Goal: Task Accomplishment & Management: Manage account settings

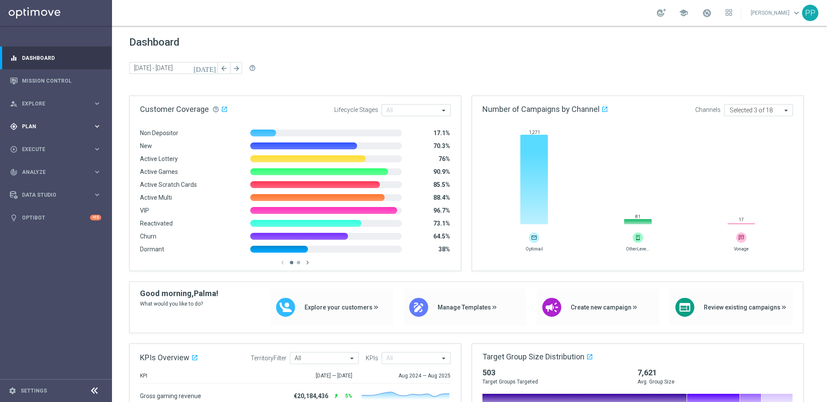
click at [26, 123] on div "gps_fixed Plan" at bounding box center [51, 127] width 83 height 8
click at [32, 198] on link "Streams" at bounding box center [55, 196] width 67 height 7
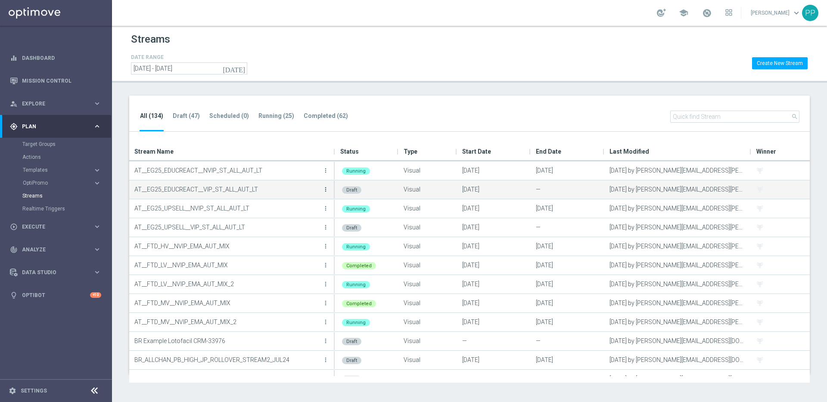
click at [324, 189] on icon "more_vert" at bounding box center [325, 189] width 7 height 7
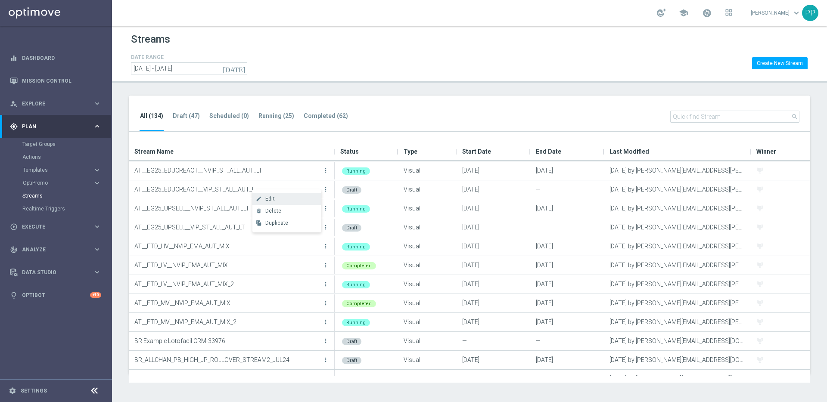
click at [283, 201] on div "Edit" at bounding box center [291, 199] width 52 height 6
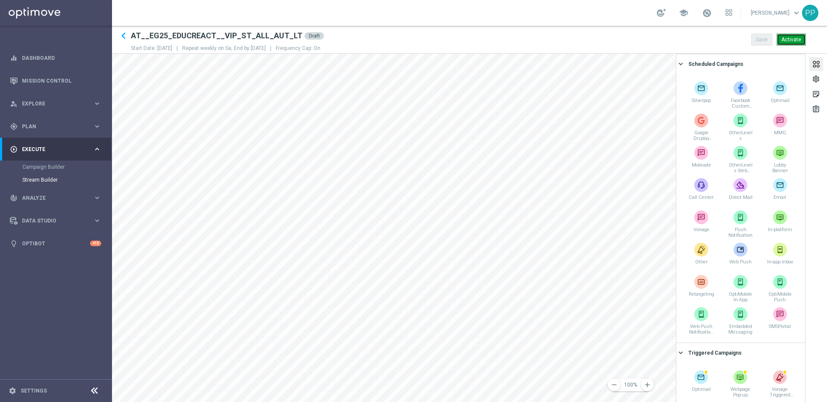
click at [793, 41] on button "Activate" at bounding box center [791, 40] width 29 height 12
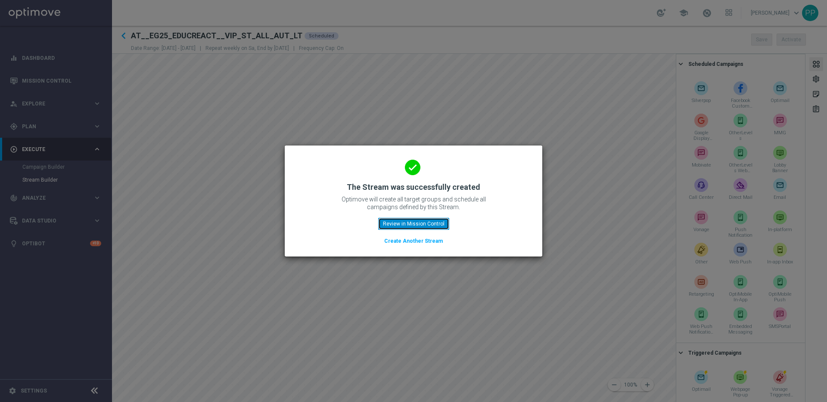
click at [399, 226] on button "Review in Mission Control" at bounding box center [413, 224] width 71 height 12
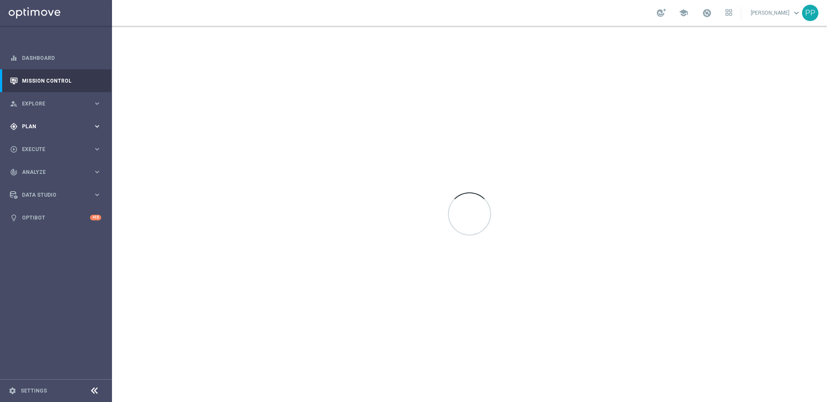
click at [23, 129] on span "Plan" at bounding box center [57, 126] width 71 height 5
click at [29, 195] on link "Streams" at bounding box center [55, 196] width 67 height 7
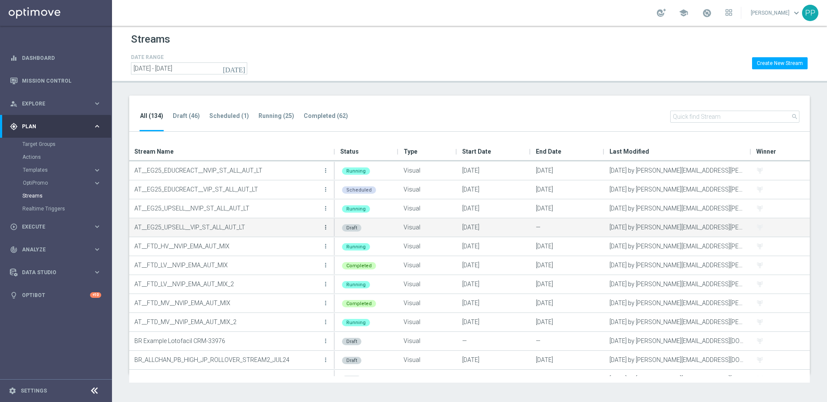
click at [324, 228] on icon "more_vert" at bounding box center [325, 227] width 7 height 7
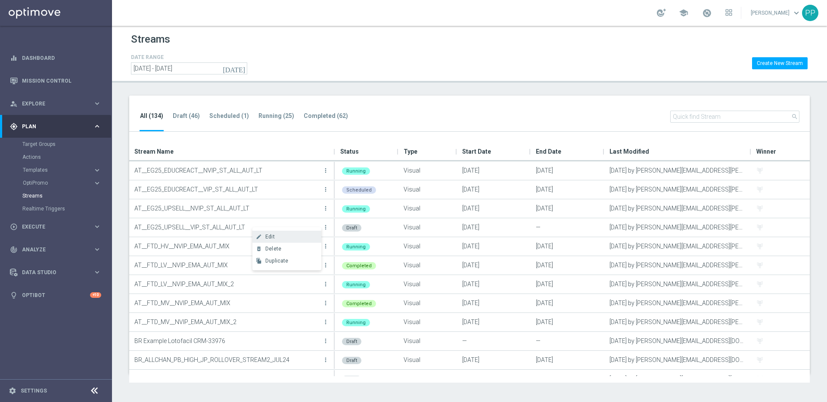
click at [279, 238] on div "Edit" at bounding box center [291, 237] width 52 height 6
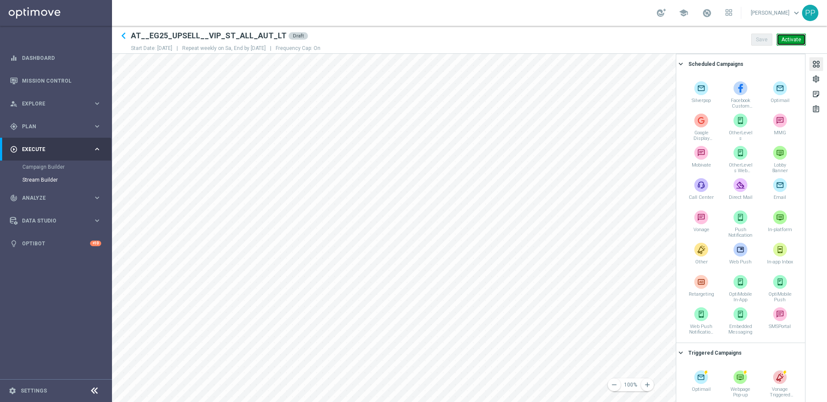
click at [795, 40] on button "Activate" at bounding box center [791, 40] width 29 height 12
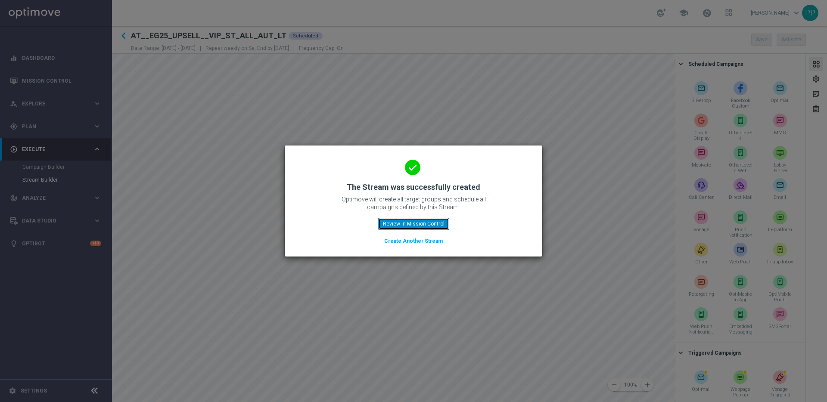
click at [414, 224] on button "Review in Mission Control" at bounding box center [413, 224] width 71 height 12
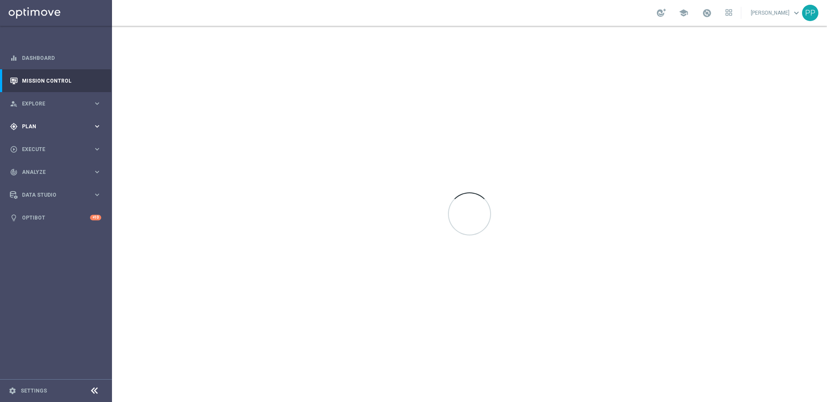
click at [25, 127] on span "Plan" at bounding box center [57, 126] width 71 height 5
click at [34, 193] on link "Streams" at bounding box center [55, 196] width 67 height 7
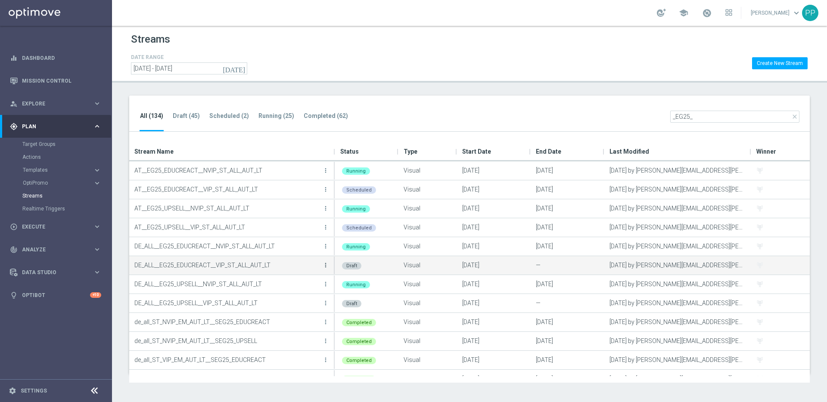
type input "_EG25_"
click at [326, 267] on icon "more_vert" at bounding box center [325, 265] width 7 height 7
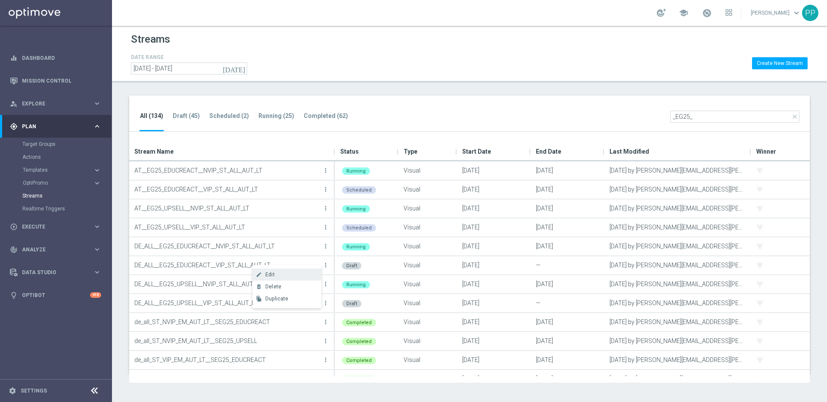
click at [286, 276] on div "Edit" at bounding box center [291, 275] width 52 height 6
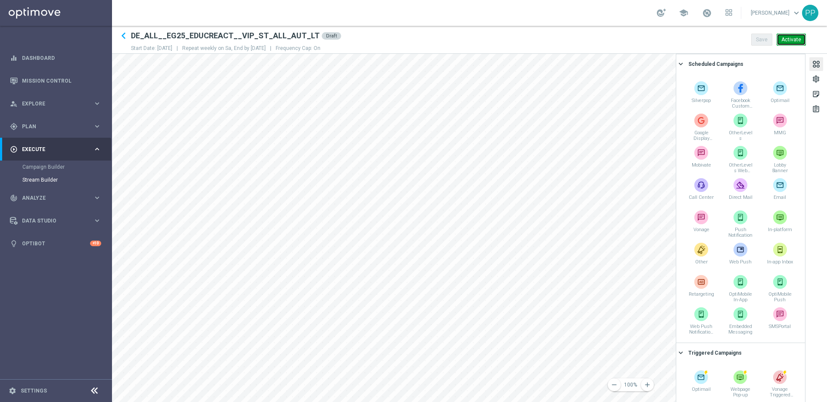
click at [797, 40] on button "Activate" at bounding box center [791, 40] width 29 height 12
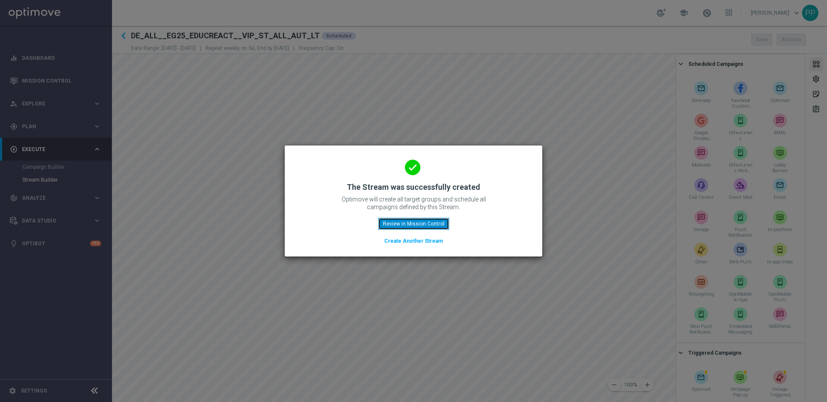
click at [403, 224] on button "Review in Mission Control" at bounding box center [413, 224] width 71 height 12
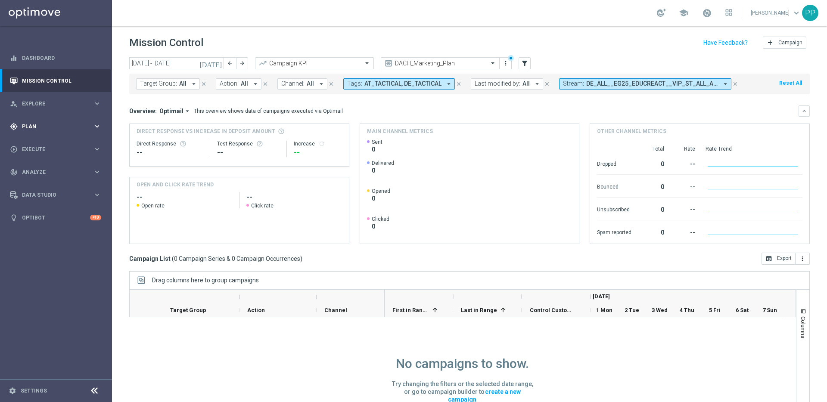
click at [37, 120] on div "gps_fixed Plan keyboard_arrow_right" at bounding box center [55, 126] width 111 height 23
click at [34, 197] on link "Streams" at bounding box center [55, 196] width 67 height 7
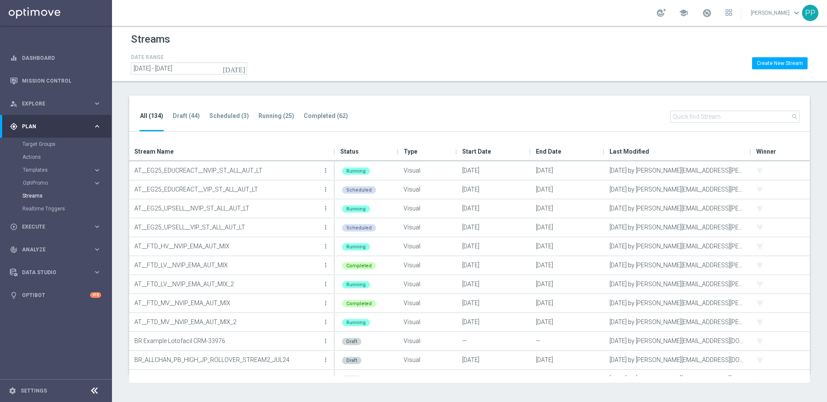
click at [693, 114] on input "text" at bounding box center [734, 117] width 129 height 12
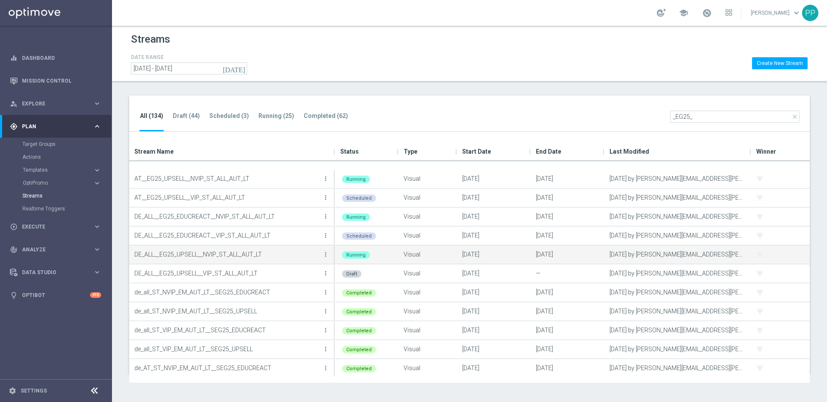
scroll to position [62, 0]
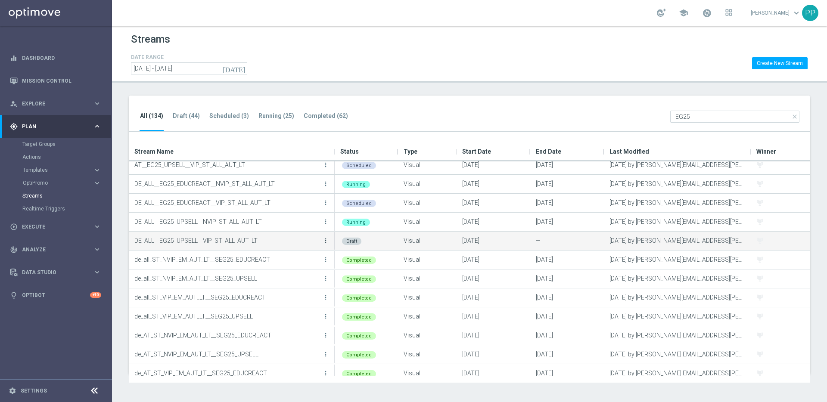
type input "_EG25_"
click at [325, 242] on icon "more_vert" at bounding box center [325, 240] width 7 height 7
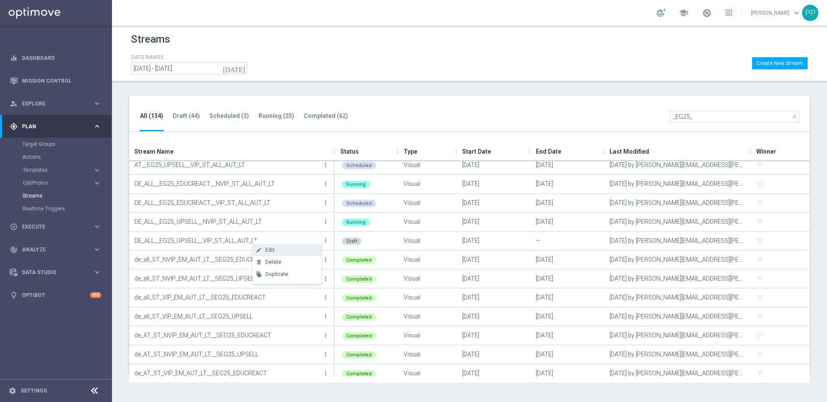
click at [299, 249] on div "Edit" at bounding box center [291, 250] width 52 height 6
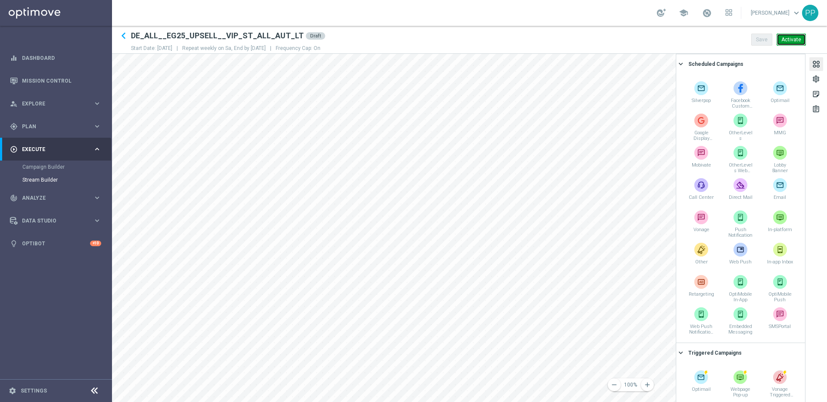
click at [793, 40] on button "Activate" at bounding box center [791, 40] width 29 height 12
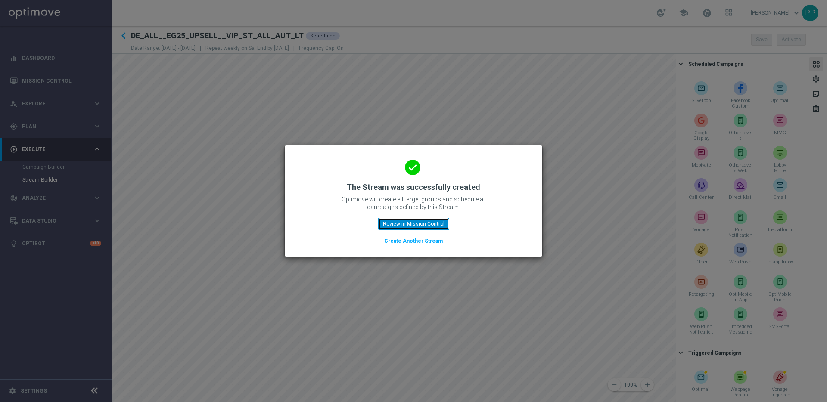
click at [404, 227] on button "Review in Mission Control" at bounding box center [413, 224] width 71 height 12
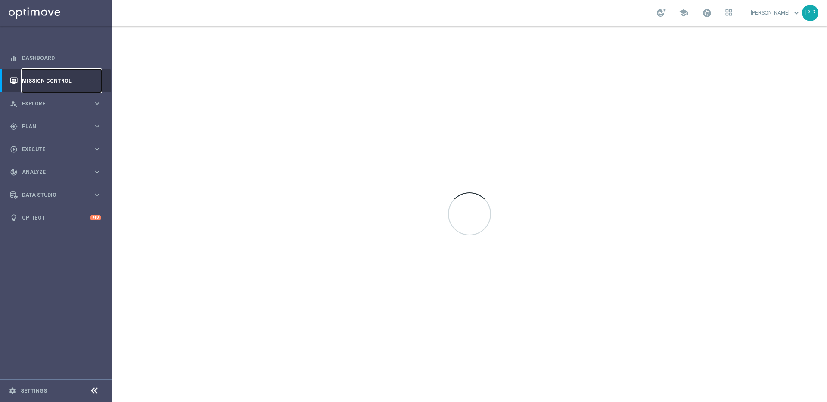
click at [38, 79] on link "Mission Control" at bounding box center [61, 80] width 79 height 23
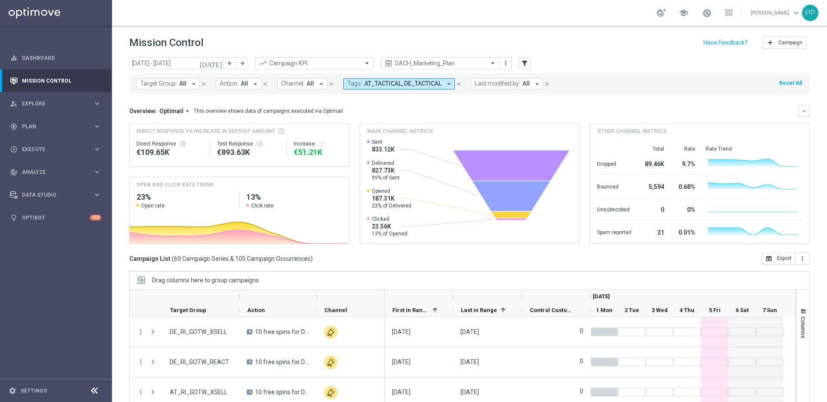
click at [457, 81] on icon "close" at bounding box center [459, 84] width 6 height 6
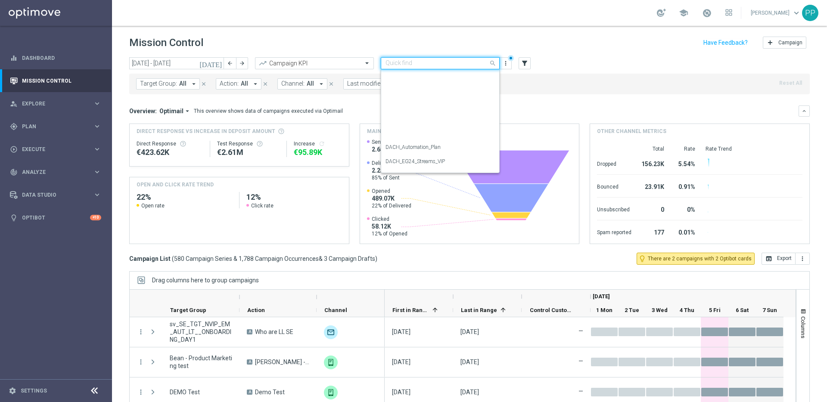
click at [493, 64] on span at bounding box center [493, 63] width 11 height 11
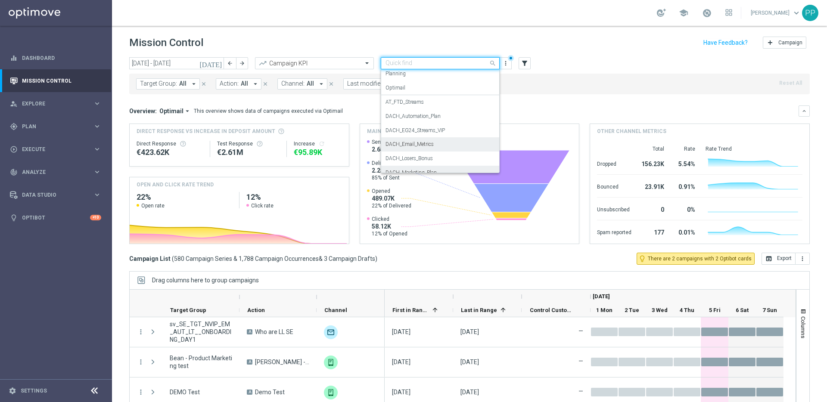
scroll to position [32, 0]
click at [414, 132] on label "DACH_EG24_Streams_VIP" at bounding box center [415, 129] width 59 height 7
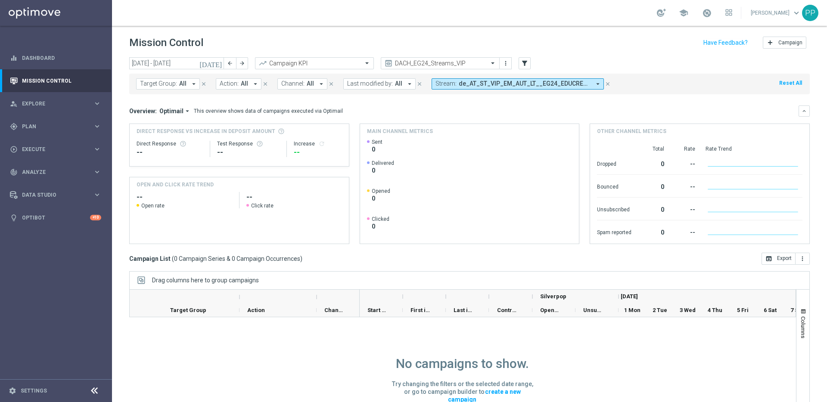
click at [594, 83] on icon "arrow_drop_down" at bounding box center [598, 84] width 8 height 8
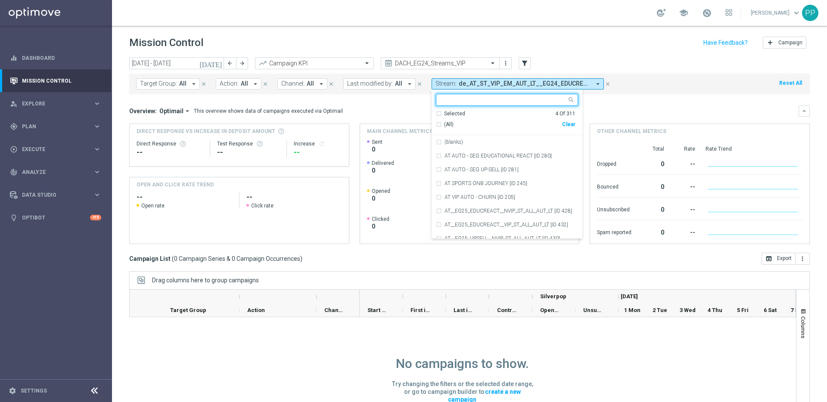
click at [0, 0] on div "Clear" at bounding box center [0, 0] width 0 height 0
click at [460, 98] on input "text" at bounding box center [504, 99] width 126 height 7
paste input "DE_ALL__EG25_EDUCREACT__VIP_ST_ALL_AUT_LT"
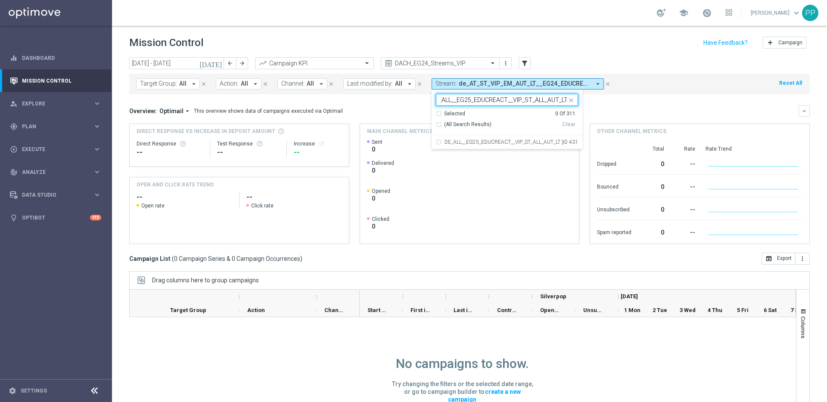
scroll to position [0, 0]
drag, startPoint x: 445, startPoint y: 100, endPoint x: 431, endPoint y: 100, distance: 13.8
click at [432, 100] on ng-select "DE_ALL__EG25_EDUCREACT__VIP_ST_ALL_AUT_LT Selected 0 Of 311 (All Search Results…" at bounding box center [507, 122] width 151 height 56
click at [459, 97] on input "DE_ALL__EG25_EDUCREACT__VIP_ST_ALL_AUT_LT" at bounding box center [504, 99] width 126 height 7
drag, startPoint x: 456, startPoint y: 100, endPoint x: 432, endPoint y: 99, distance: 24.2
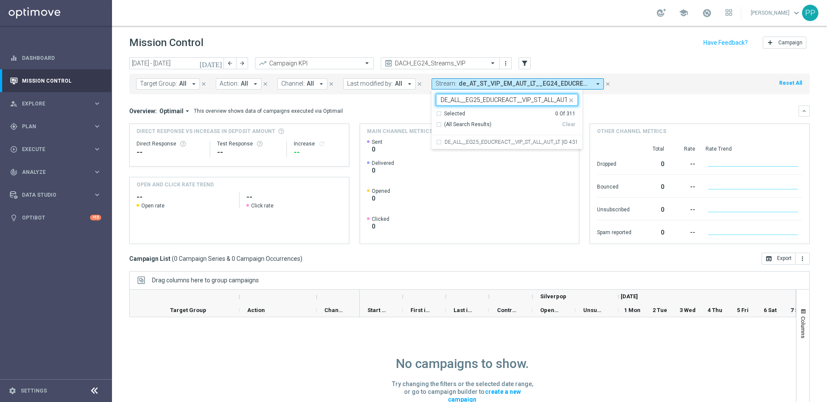
click at [436, 99] on div "DE_ALL__EG25_EDUCREACT__VIP_ST_ALL_AUT_LT" at bounding box center [501, 99] width 131 height 11
click at [436, 142] on div "AT__EG25_EDUCREACT__VIP_ST_ALL_AUT_LT [ID 432]" at bounding box center [507, 142] width 142 height 14
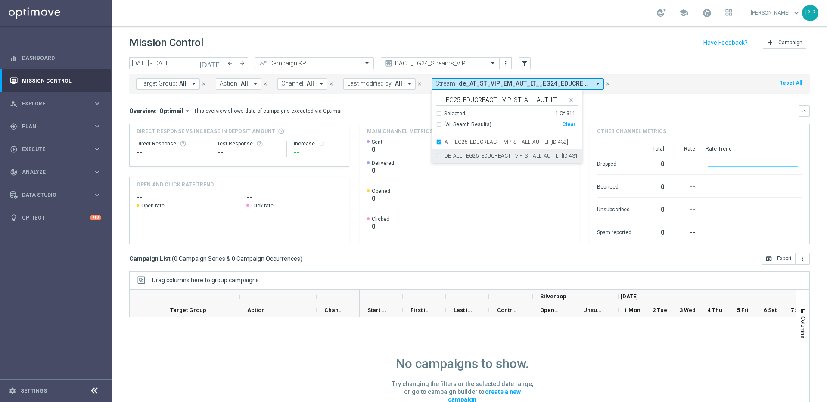
click at [436, 156] on div "DE_ALL__EG25_EDUCREACT__VIP_ST_ALL_AUT_LT [ID 431]" at bounding box center [507, 156] width 142 height 14
click at [441, 100] on input "__EG25_EDUCREACT__VIP_ST_ALL_AUT_LT" at bounding box center [504, 99] width 126 height 7
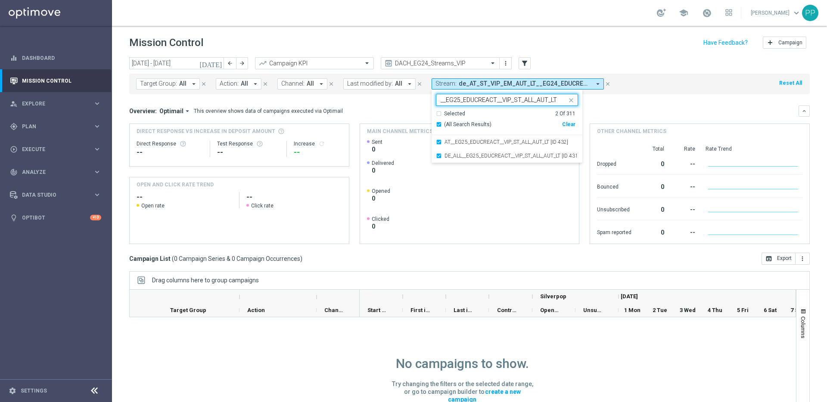
drag, startPoint x: 434, startPoint y: 99, endPoint x: 557, endPoint y: 99, distance: 122.3
click at [556, 98] on div "Selected 2 of 311 __EG25_EDUCREACT__VIP_ST_ALL_AUT_LT" at bounding box center [501, 99] width 131 height 11
drag, startPoint x: 557, startPoint y: 100, endPoint x: 435, endPoint y: 98, distance: 121.5
click at [439, 98] on div "__EG25_EDUCREACT__VIP_ST_ALL_AUT_LT" at bounding box center [503, 100] width 128 height 9
paste input "DE_ALL__EG25_UPSELL"
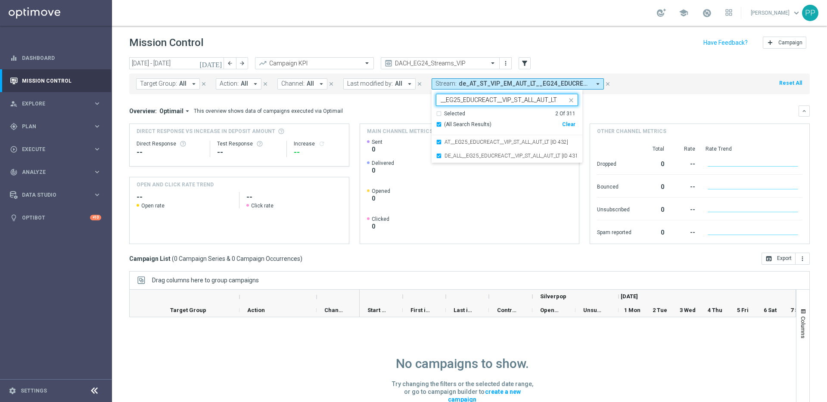
type input "DE_ALL__EG25_UPSELL__VIP_ST_ALL_AUT_LT"
click at [459, 101] on input "DE_ALL__EG25_UPSELL__VIP_ST_ALL_AUT_LT" at bounding box center [504, 99] width 126 height 7
drag, startPoint x: 457, startPoint y: 100, endPoint x: 423, endPoint y: 98, distance: 34.1
click at [423, 98] on div "[DATE] [DATE] - [DATE] arrow_back arrow_forward Campaign KPI trending_up DACH_E…" at bounding box center [469, 225] width 715 height 337
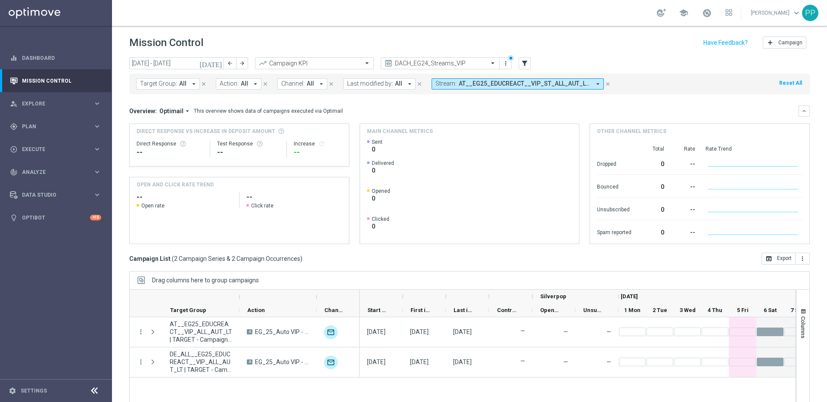
click at [594, 83] on icon "arrow_drop_down" at bounding box center [598, 84] width 8 height 8
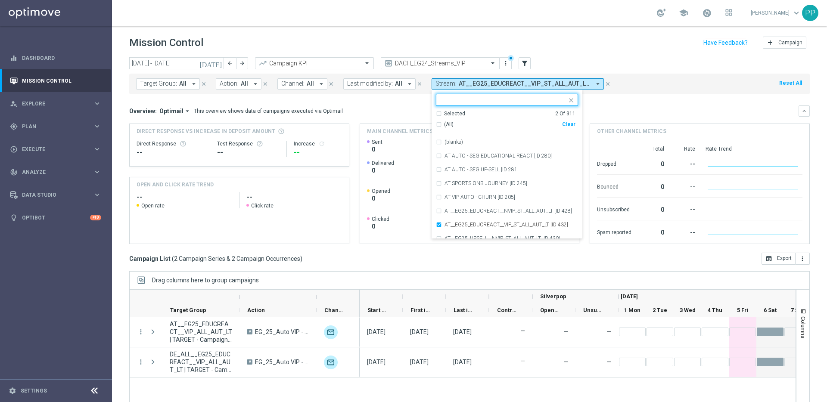
click at [467, 100] on input "text" at bounding box center [504, 99] width 126 height 7
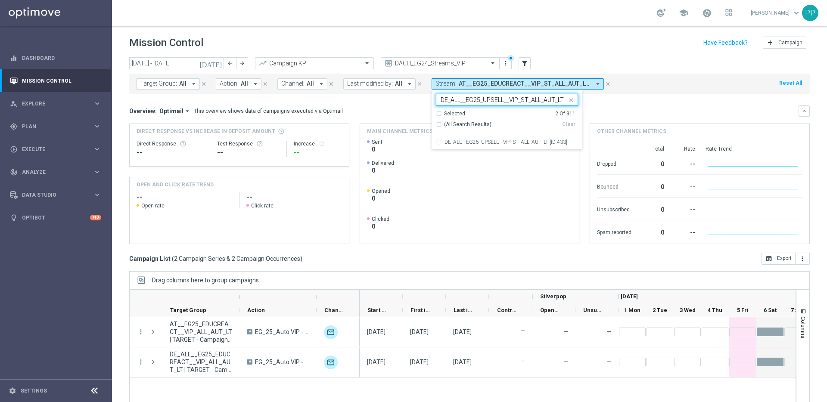
drag, startPoint x: 458, startPoint y: 100, endPoint x: 430, endPoint y: 100, distance: 28.4
click at [432, 100] on ng-select "Selected 2 of 311 DE_ALL__EG25_UPSELL__VIP_ST_ALL_AUT_LT Selected 2 Of 311 (All…" at bounding box center [507, 122] width 151 height 56
click at [436, 143] on div "AT__EG25_UPSELL__VIP_ST_ALL_AUT_LT [ID 434]" at bounding box center [507, 142] width 142 height 14
type input "_EG25_UPSELL__VIP_ST_ALL_AUT_LT"
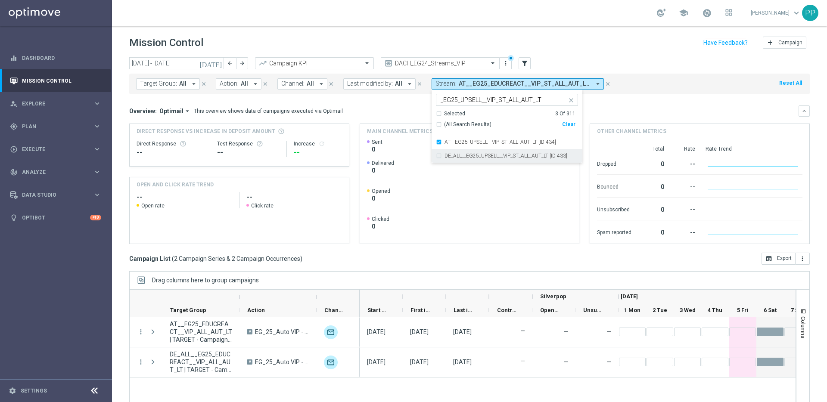
click at [436, 156] on div "DE_ALL__EG25_UPSELL__VIP_ST_ALL_AUT_LT [ID 433]" at bounding box center [507, 156] width 142 height 14
click at [594, 112] on div "Overview: Optimail arrow_drop_down This overview shows data of campaigns execut…" at bounding box center [463, 111] width 669 height 8
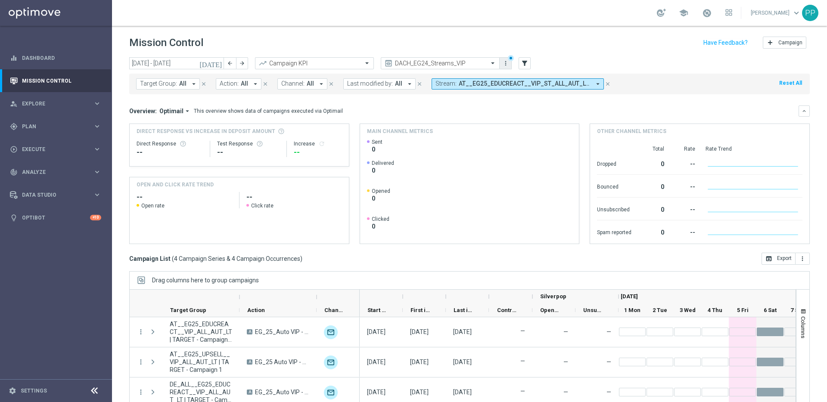
click at [503, 63] on icon "more_vert" at bounding box center [505, 63] width 7 height 7
click at [514, 80] on div "Save view" at bounding box center [551, 79] width 78 height 6
click at [523, 66] on icon "filter_alt" at bounding box center [525, 63] width 8 height 8
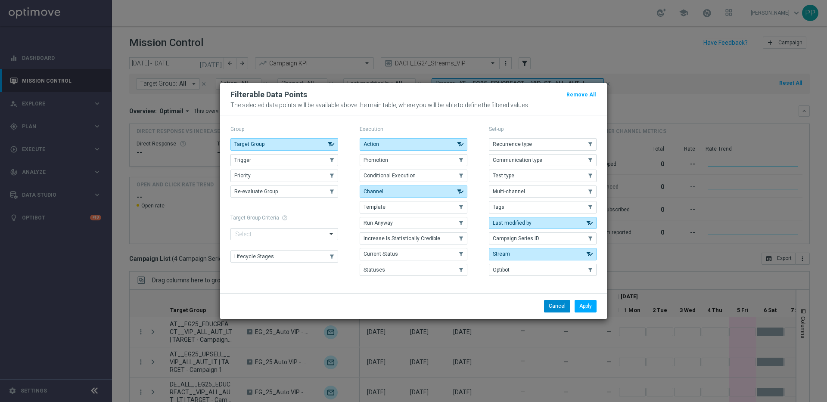
drag, startPoint x: 559, startPoint y: 301, endPoint x: 535, endPoint y: 200, distance: 103.5
click at [559, 301] on button "Cancel" at bounding box center [557, 306] width 26 height 12
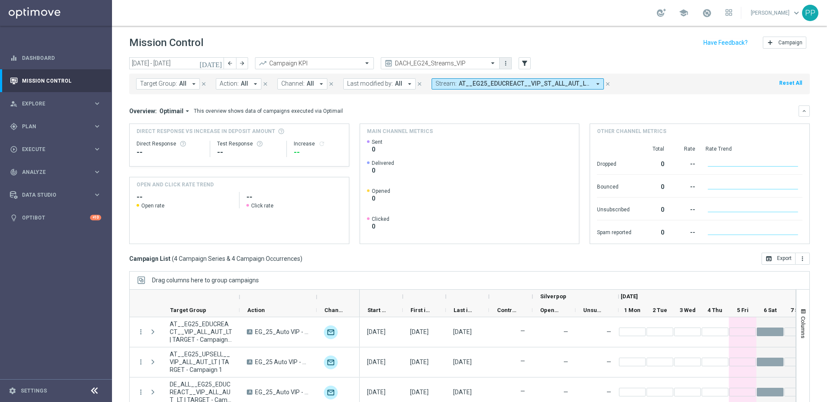
click at [507, 63] on icon "more_vert" at bounding box center [505, 63] width 7 height 7
click at [510, 104] on div "settings" at bounding box center [505, 103] width 13 height 6
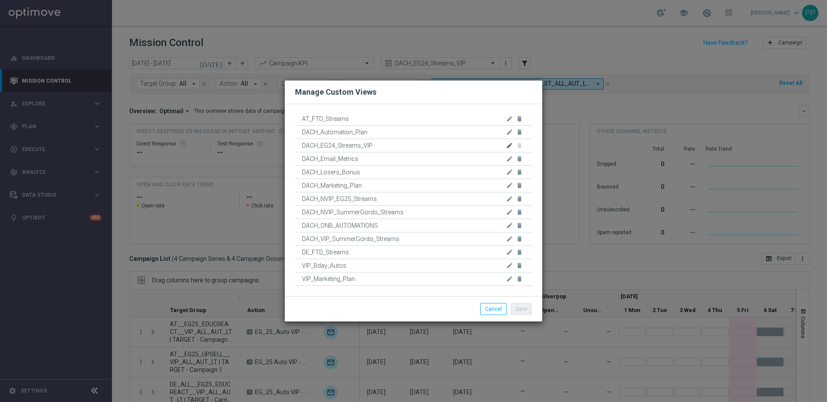
click at [510, 146] on icon "edit" at bounding box center [509, 145] width 7 height 7
click at [330, 145] on input "DACH_EG24_Streams_VIP" at bounding box center [413, 145] width 237 height 12
type input "DACH_EG25_Streams_VIP"
click at [519, 308] on button "Save" at bounding box center [521, 309] width 21 height 12
